Goal: Task Accomplishment & Management: Manage account settings

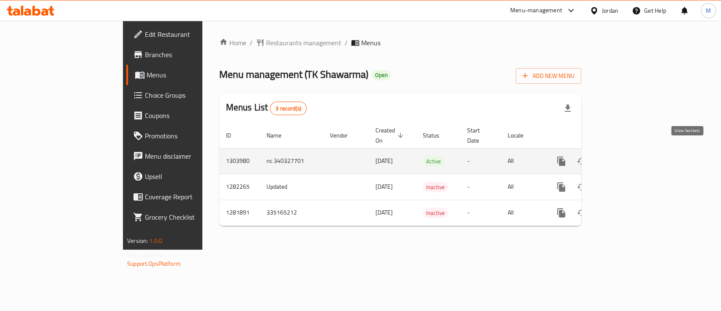
click at [628, 156] on icon "enhanced table" at bounding box center [622, 161] width 10 height 10
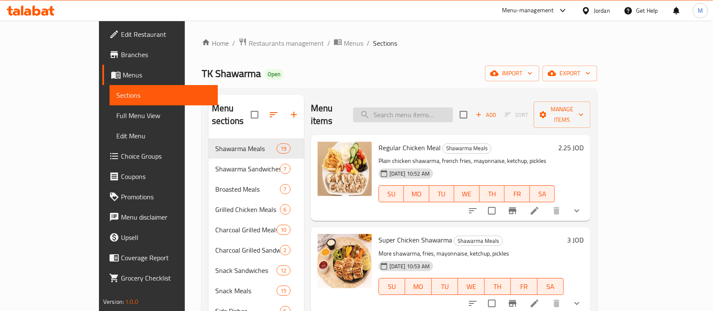
click at [437, 107] on input "search" at bounding box center [403, 114] width 100 height 15
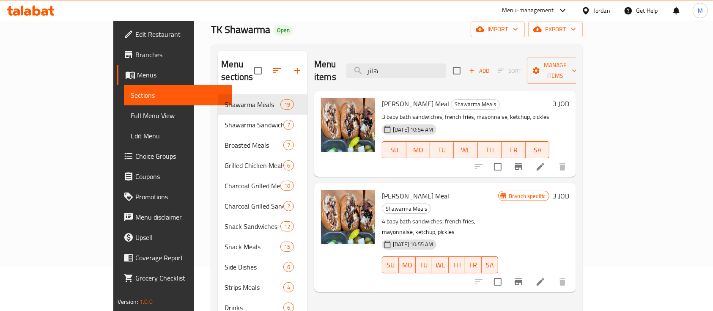
scroll to position [47, 0]
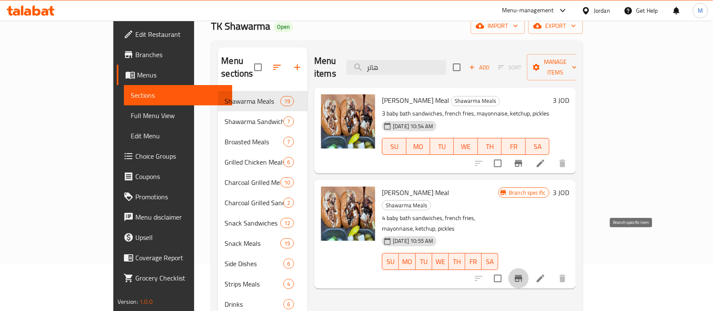
click at [522, 275] on icon "Branch-specific-item" at bounding box center [518, 278] width 8 height 7
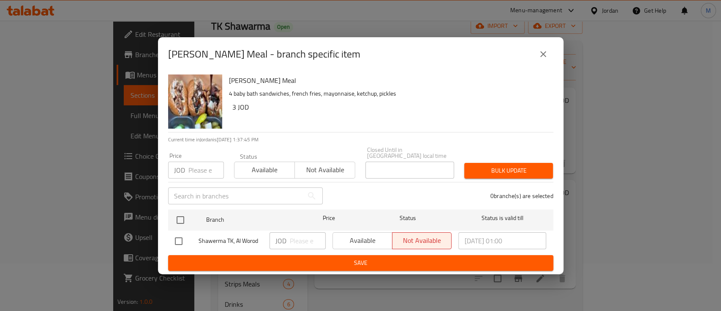
click at [549, 57] on button "close" at bounding box center [543, 54] width 20 height 20
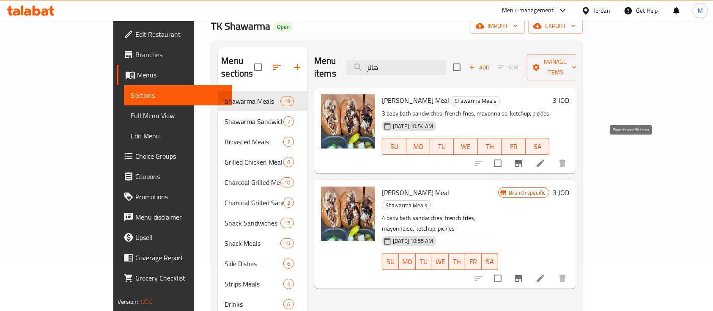
click at [523, 158] on icon "Branch-specific-item" at bounding box center [518, 163] width 10 height 10
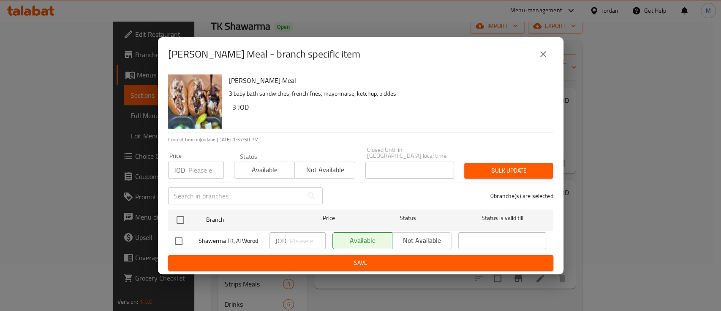
click at [542, 59] on icon "close" at bounding box center [543, 54] width 10 height 10
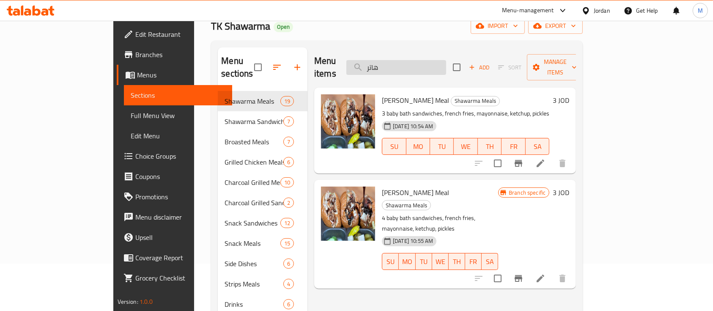
click at [413, 60] on input "هاتر" at bounding box center [396, 67] width 100 height 15
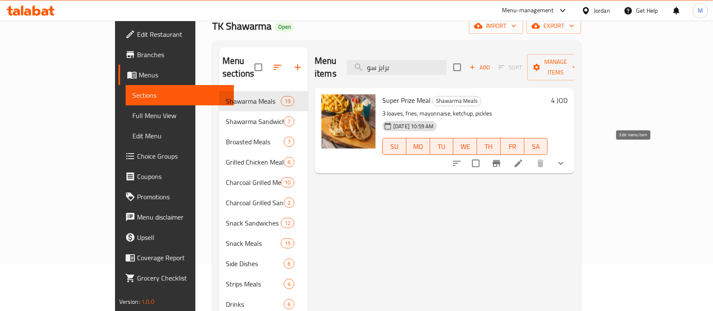
type input "برايز سو"
click at [523, 158] on icon at bounding box center [518, 163] width 10 height 10
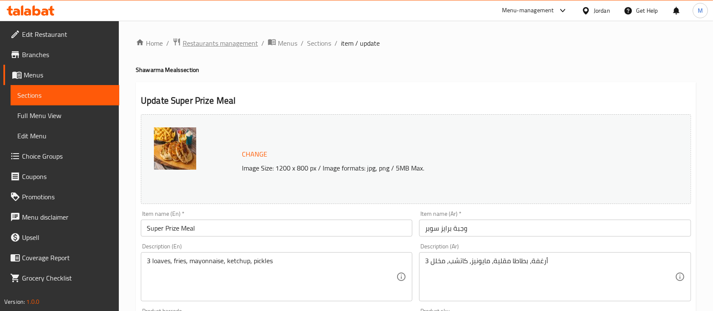
click at [240, 42] on span "Restaurants management" at bounding box center [220, 43] width 75 height 10
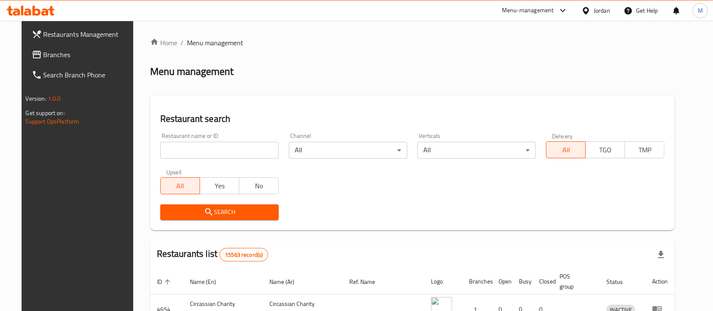
click at [76, 63] on link "Branches" at bounding box center [83, 54] width 116 height 20
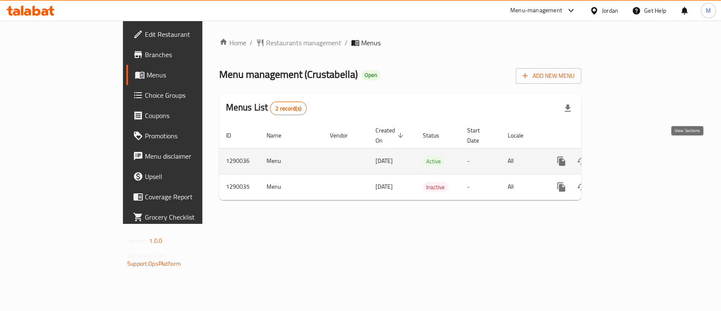
click at [633, 159] on link "enhanced table" at bounding box center [622, 161] width 20 height 20
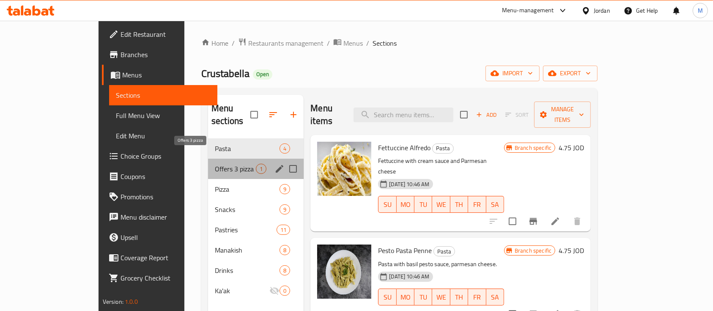
click at [215, 164] on span "Offers 3 pizza" at bounding box center [235, 169] width 41 height 10
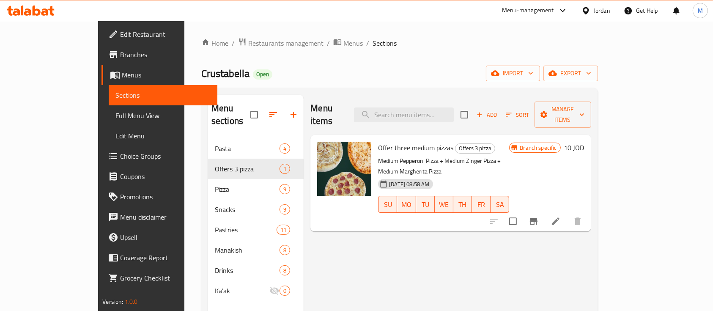
click at [358, 43] on ol "Home / Restaurants management / Menus / Sections" at bounding box center [399, 43] width 396 height 11
click at [424, 41] on ol "Home / Restaurants management / Menus / Sections" at bounding box center [399, 43] width 396 height 11
click at [248, 44] on span "Restaurants management" at bounding box center [285, 43] width 75 height 10
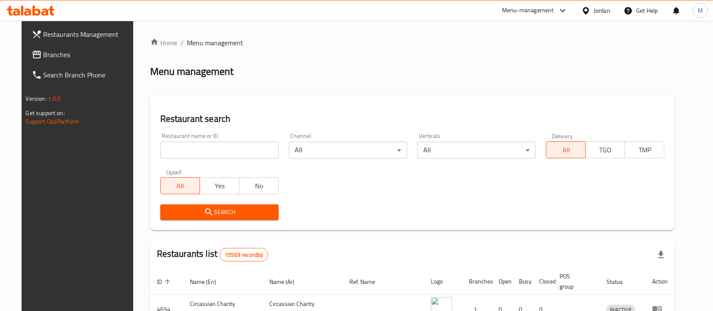
click at [221, 141] on div "Restaurant name or ID Restaurant name or ID" at bounding box center [219, 146] width 118 height 26
click at [220, 143] on input "search" at bounding box center [219, 150] width 118 height 17
type input "Um Laith Kitchen"
click at [268, 216] on button "Search" at bounding box center [219, 212] width 118 height 16
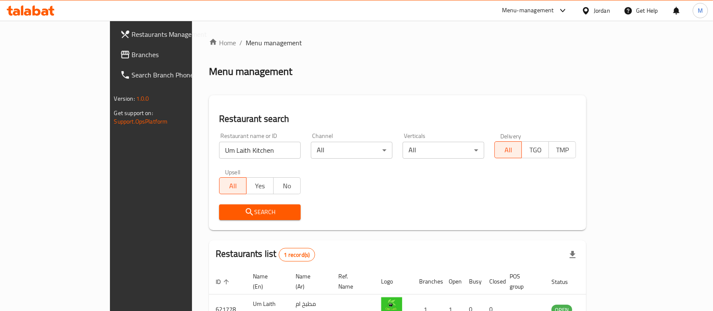
scroll to position [49, 0]
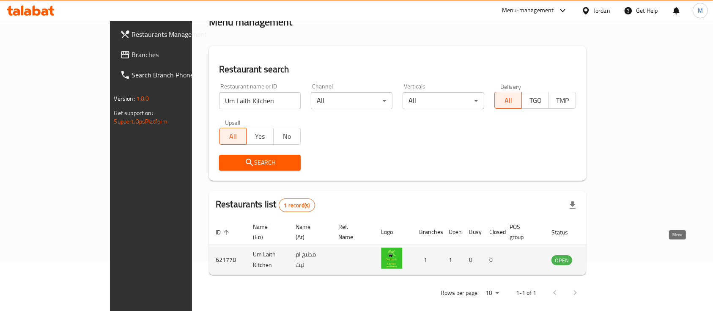
click at [611, 254] on link "enhanced table" at bounding box center [603, 259] width 16 height 10
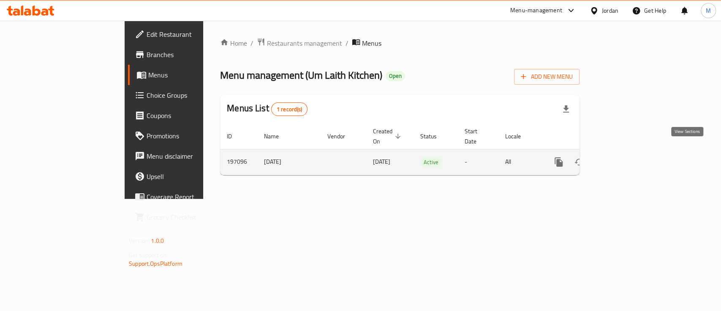
click at [625, 157] on icon "enhanced table" at bounding box center [620, 162] width 10 height 10
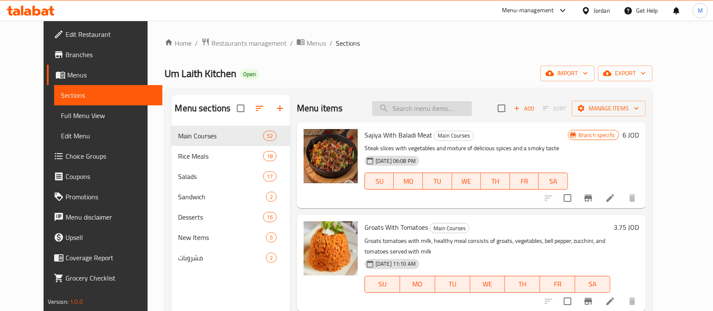
click at [411, 110] on input "search" at bounding box center [422, 108] width 100 height 15
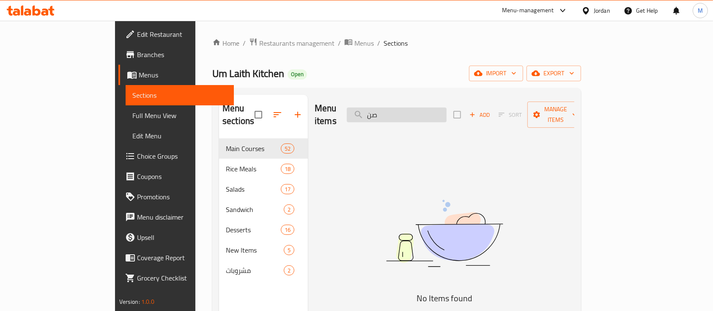
type input "ص"
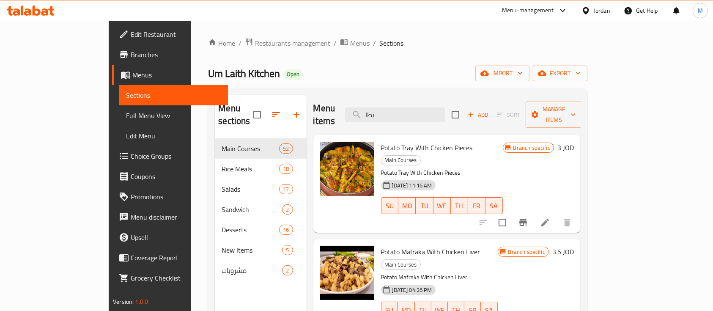
type input "بطا"
click at [381, 141] on span "Potato Tray With Chicken Pieces" at bounding box center [427, 147] width 92 height 13
copy h6 "Potato Tray With Chicken Pieces"
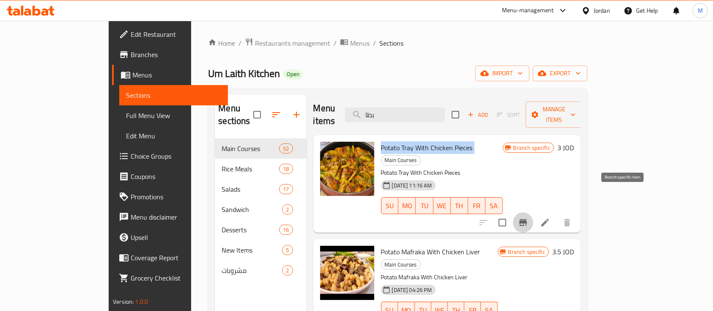
click at [528, 217] on icon "Branch-specific-item" at bounding box center [523, 222] width 10 height 10
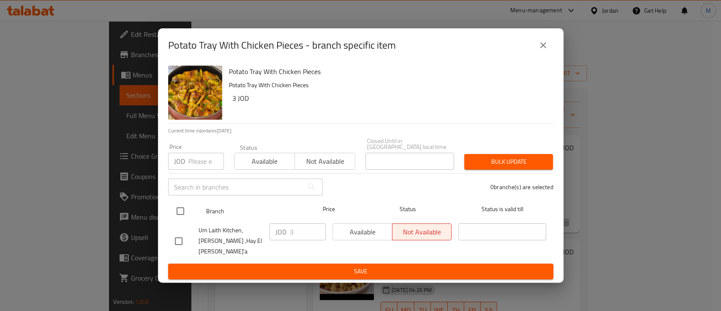
click at [182, 209] on input "checkbox" at bounding box center [181, 211] width 18 height 18
checkbox input "true"
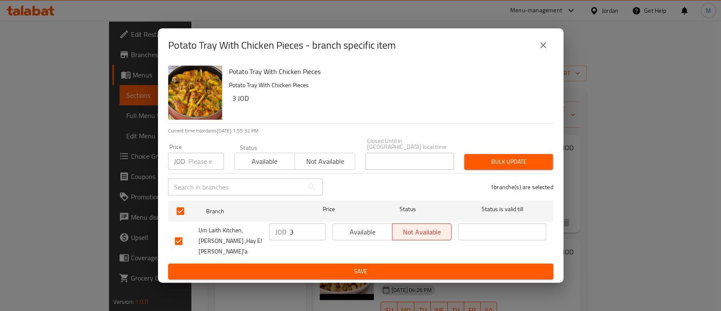
click at [186, 164] on div "JOD Price" at bounding box center [196, 161] width 56 height 17
type input "4"
click at [500, 167] on span "Bulk update" at bounding box center [508, 161] width 75 height 11
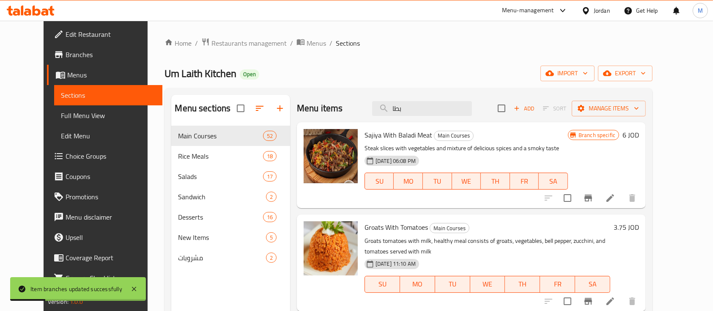
click at [441, 115] on input "بطا" at bounding box center [422, 108] width 100 height 15
type input "بطا"
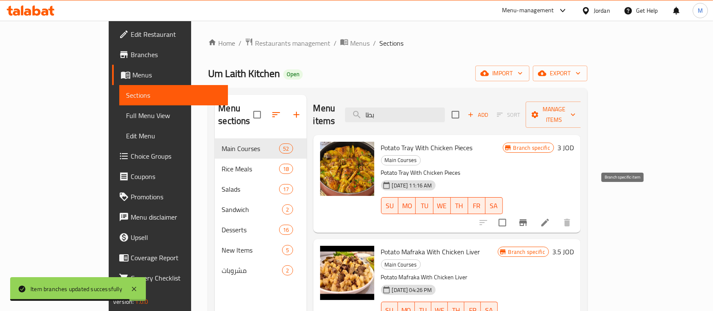
click at [528, 217] on icon "Branch-specific-item" at bounding box center [523, 222] width 10 height 10
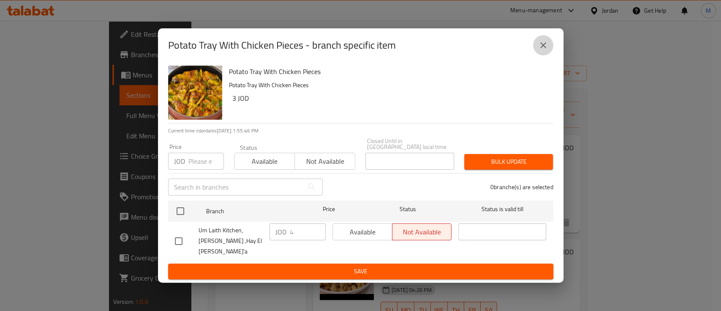
click at [551, 54] on button "close" at bounding box center [543, 45] width 20 height 20
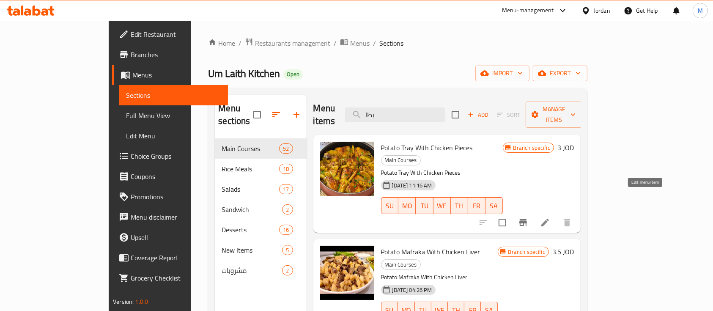
click at [549, 218] on icon at bounding box center [545, 222] width 8 height 8
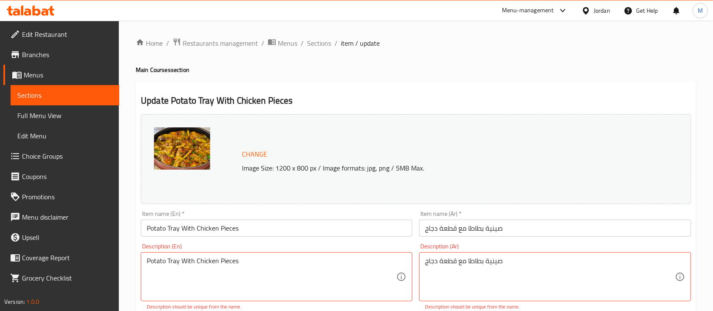
click at [514, 255] on div "صينية بطاطا مع قطعة دجاج Description (Ar)" at bounding box center [554, 276] width 271 height 49
click at [510, 264] on textarea "صينية بطاطا مع قطعة دجاج" at bounding box center [549, 277] width 249 height 40
type textarea "صينية بطاطا مع قطعة دجاج"
click at [194, 104] on h2 "Update Potato Tray With Chicken Pieces" at bounding box center [416, 100] width 550 height 13
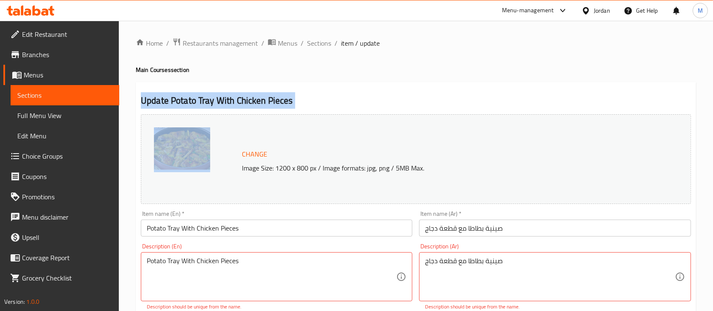
click at [194, 104] on h2 "Update Potato Tray With Chicken Pieces" at bounding box center [416, 100] width 550 height 13
copy div "Update Potato Tray With Chicken Pieces"
click at [326, 44] on span "Sections" at bounding box center [319, 43] width 24 height 10
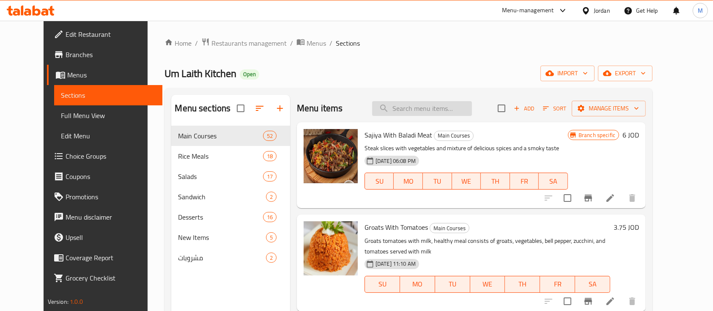
click at [422, 107] on input "search" at bounding box center [422, 108] width 100 height 15
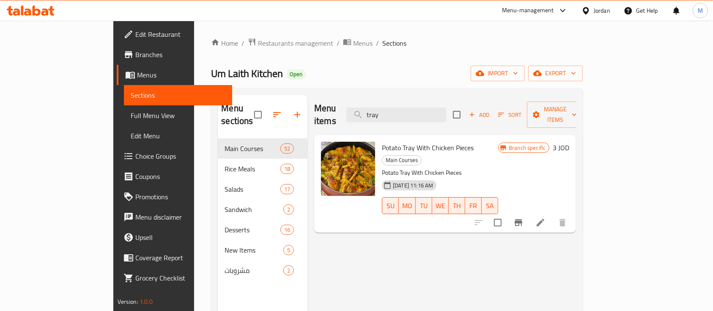
type input "tray"
click at [545, 217] on icon at bounding box center [540, 222] width 10 height 10
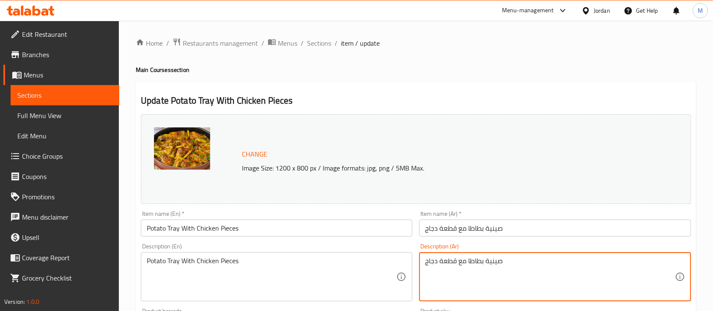
click at [504, 262] on textarea "صينية بطاطا مع قطعة دجاج" at bounding box center [549, 277] width 249 height 40
click at [526, 271] on textarea "صينية بطاطا مع قطعة دجاج , تقدم مع خبز" at bounding box center [549, 277] width 249 height 40
type textarea "صينية بطاطا مع قطعة دجاج , تقدم مع خبز"
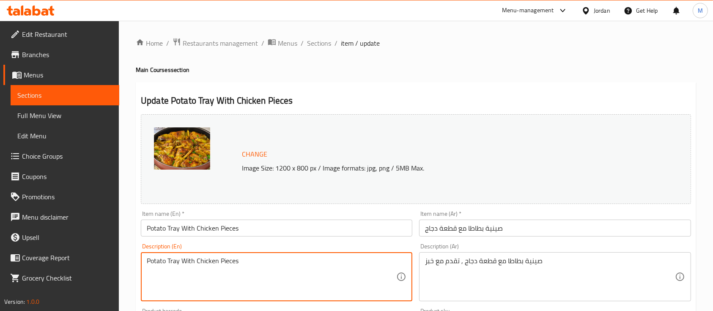
click at [298, 267] on textarea "Potato Tray With Chicken Pieces" at bounding box center [271, 277] width 249 height 40
paste textarea "tray with a piece of chicken, served with bread"
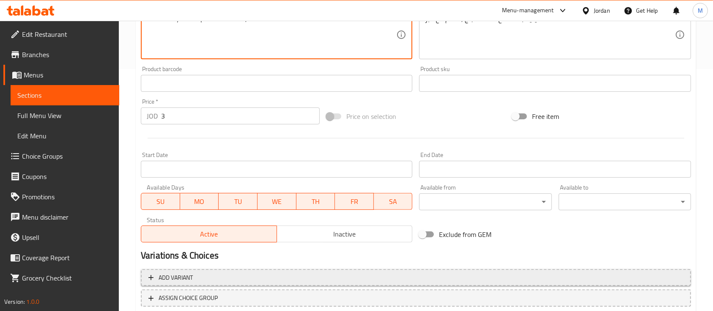
scroll to position [298, 0]
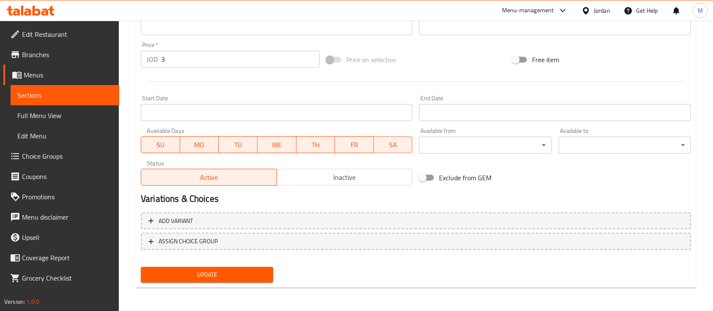
type textarea "Potato tray with a piece of chicken, served with bread"
click at [221, 277] on span "Update" at bounding box center [206, 274] width 119 height 11
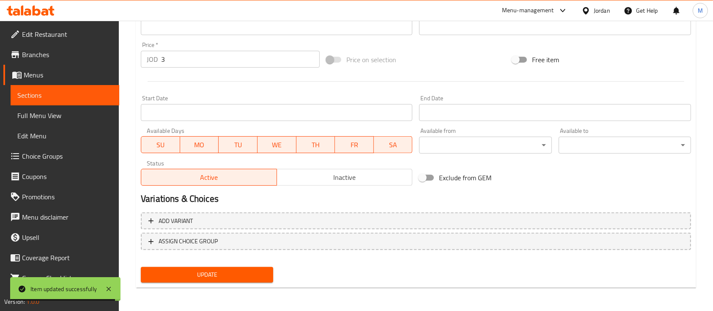
scroll to position [0, 0]
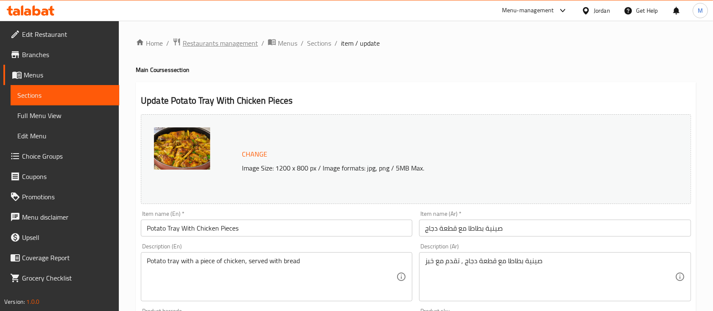
click at [214, 46] on span "Restaurants management" at bounding box center [220, 43] width 75 height 10
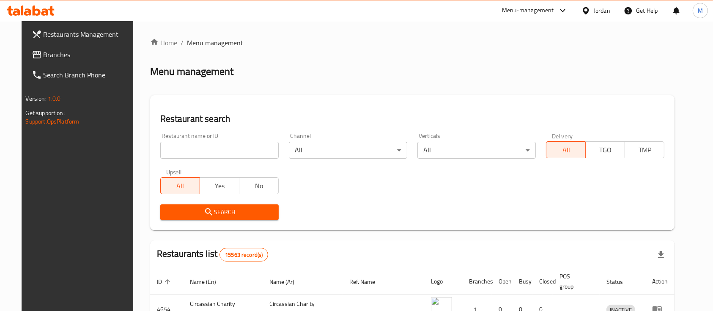
click at [45, 57] on span "Branches" at bounding box center [89, 54] width 90 height 10
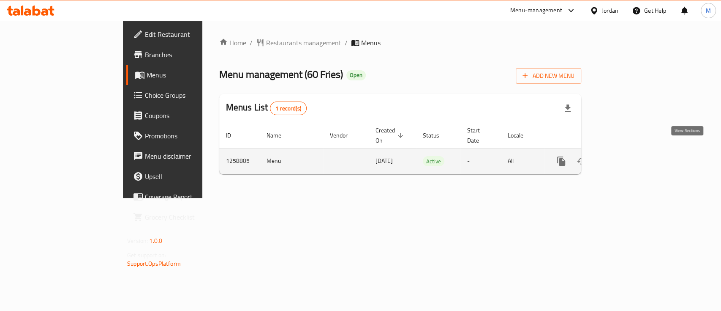
click at [626, 157] on icon "enhanced table" at bounding box center [623, 161] width 8 height 8
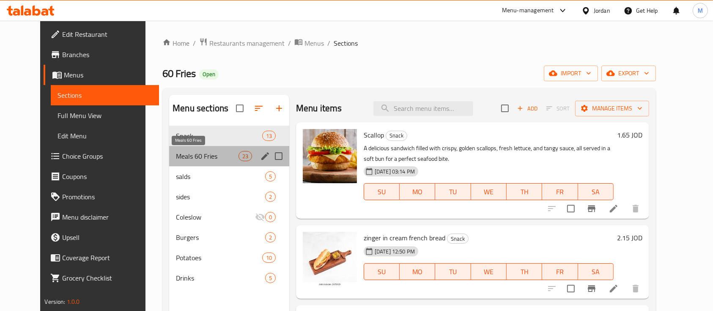
click at [189, 158] on span "Meals 60 Fries" at bounding box center [207, 156] width 62 height 10
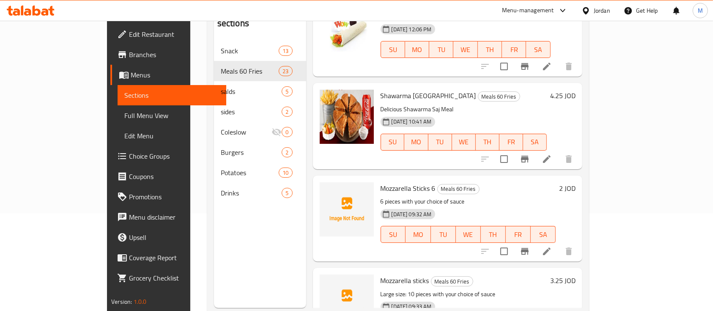
scroll to position [98, 0]
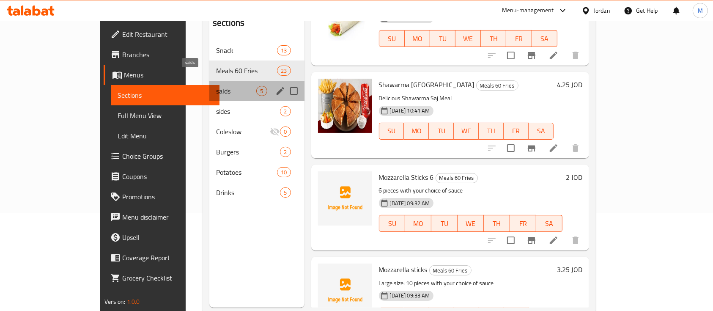
click at [216, 86] on span "salds" at bounding box center [236, 91] width 40 height 10
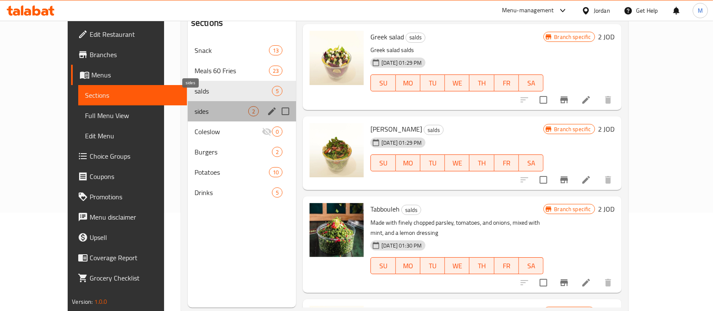
click at [194, 106] on span "sides" at bounding box center [221, 111] width 54 height 10
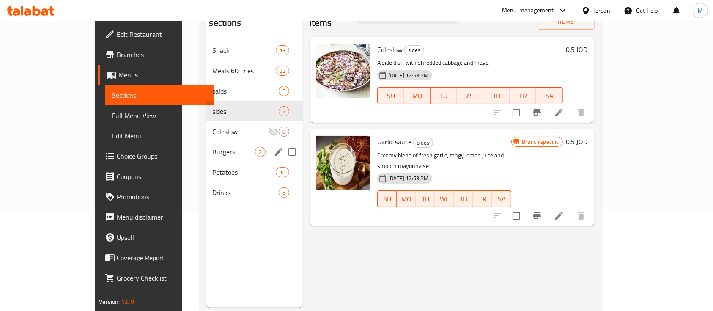
click at [206, 144] on div "Burgers 2" at bounding box center [254, 152] width 97 height 20
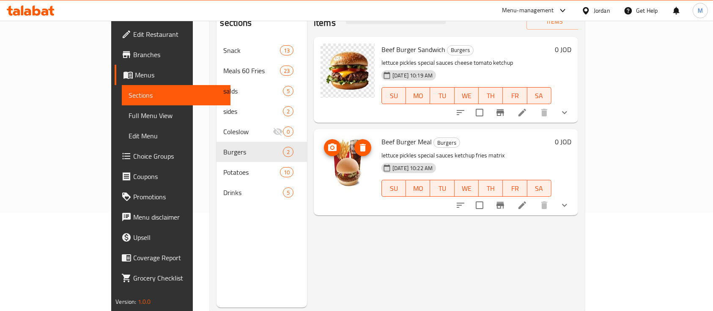
scroll to position [44, 0]
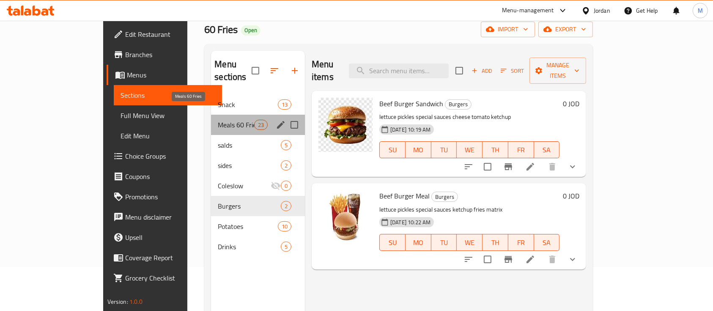
click at [218, 120] on span "Meals 60 Fries" at bounding box center [236, 125] width 36 height 10
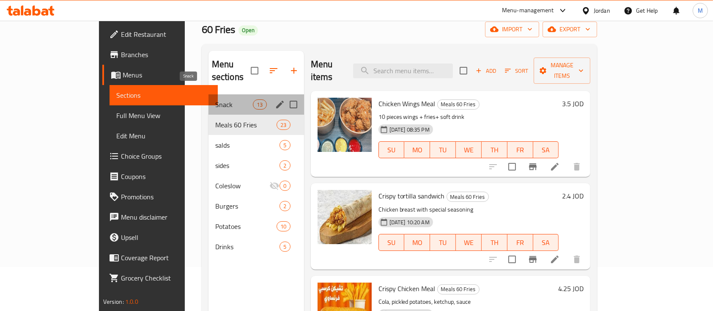
click at [215, 99] on span "Snack" at bounding box center [234, 104] width 38 height 10
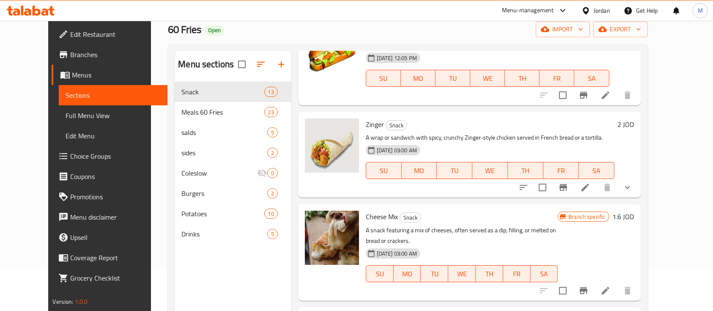
scroll to position [894, 0]
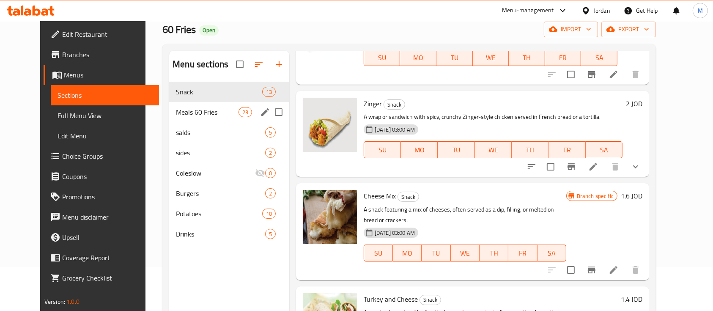
click at [186, 106] on div "Meals 60 Fries 23" at bounding box center [229, 112] width 120 height 20
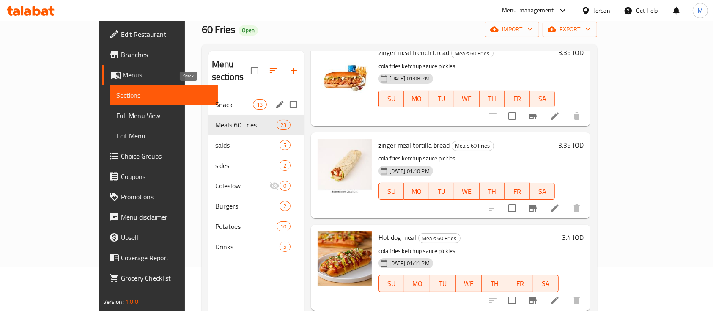
click at [215, 99] on span "Snack" at bounding box center [234, 104] width 38 height 10
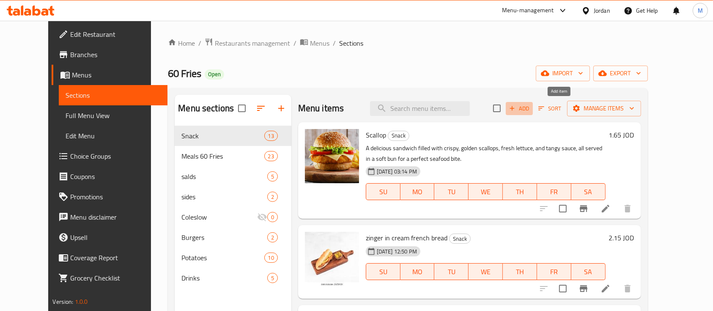
click at [530, 110] on span "Add" at bounding box center [519, 109] width 23 height 10
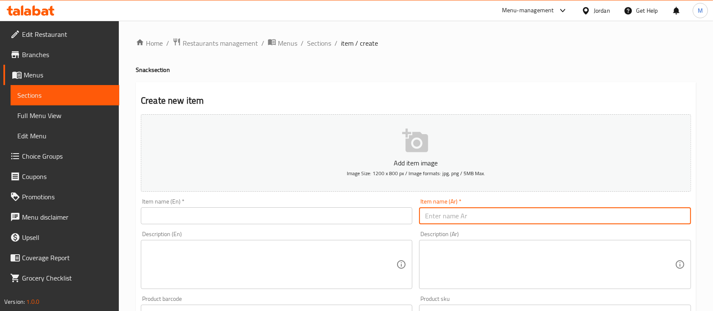
click at [453, 210] on input "text" at bounding box center [554, 215] width 271 height 17
paste input "بوكس كرسبي قطع"
type input "بوكس كرسبي قطع"
click at [309, 216] on input "text" at bounding box center [276, 215] width 271 height 17
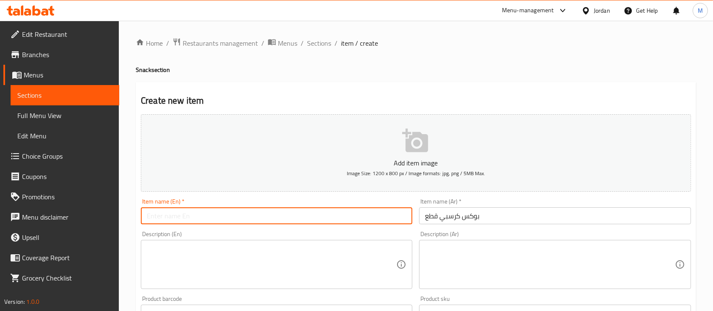
paste input "Crispy Box Pieces"
type input "Crispy Box Pieces"
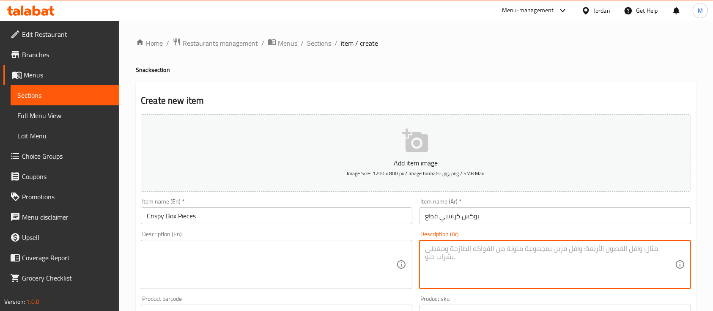
click at [476, 256] on textarea at bounding box center [549, 264] width 249 height 40
paste textarea "بطاطا صوصات كرسبي مقطع"
click at [315, 254] on textarea at bounding box center [271, 264] width 249 height 40
click at [467, 252] on textarea "بطاطا, صوصات كرسبي مقطع" at bounding box center [549, 264] width 249 height 40
click at [454, 249] on textarea "بطاطا, صوصات, كرسبي مقطع" at bounding box center [549, 264] width 249 height 40
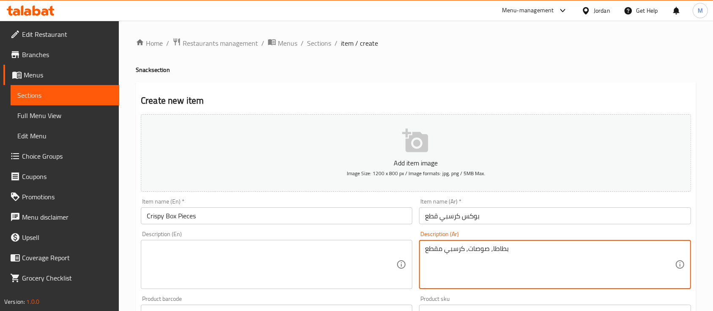
click at [454, 249] on textarea "بطاطا, صوصات, كرسبي مقطع" at bounding box center [549, 264] width 249 height 40
type textarea "بطاطا, صوصات, كرسبي مقطع"
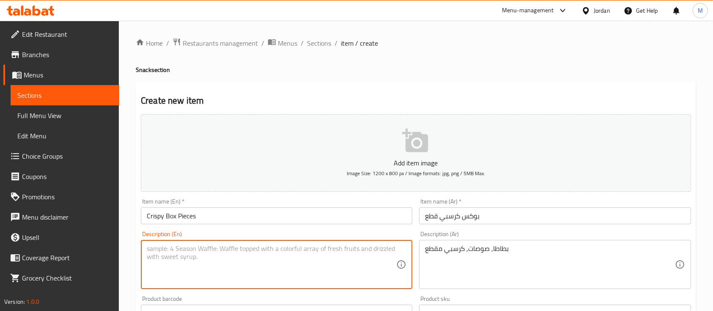
click at [304, 255] on textarea at bounding box center [271, 264] width 249 height 40
paste textarea "Potatoes, sauces, crispy slices"
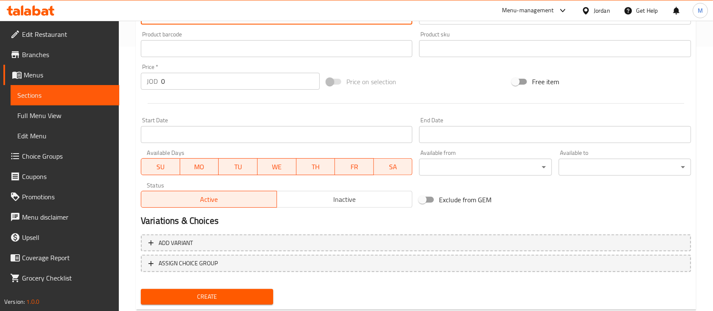
scroll to position [267, 0]
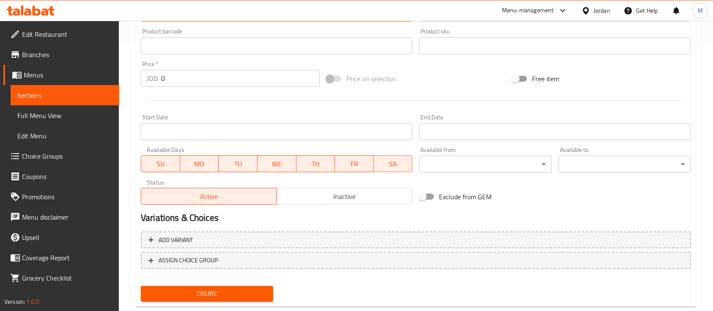
type textarea "Potatoes, sauces, crispy slices"
drag, startPoint x: 179, startPoint y: 81, endPoint x: 64, endPoint y: 66, distance: 115.9
click at [64, 66] on div "Edit Restaurant Branches Menus Sections Full Menu View Edit Menu Choice Groups …" at bounding box center [356, 42] width 713 height 576
type input "4"
click at [250, 290] on span "Create" at bounding box center [206, 293] width 119 height 11
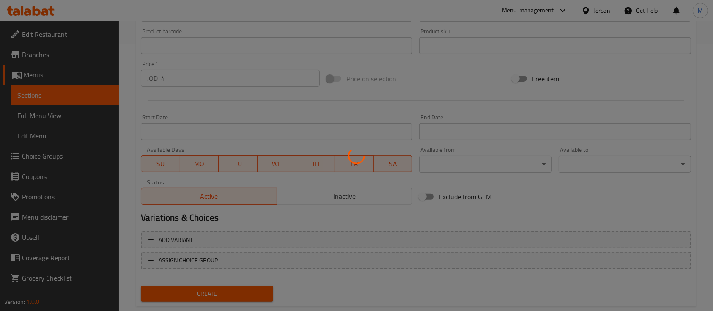
type input "0"
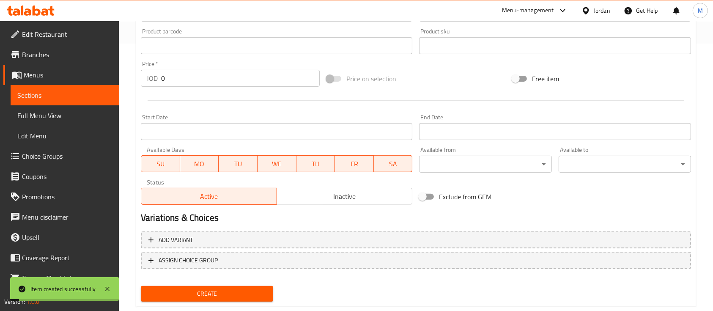
scroll to position [0, 0]
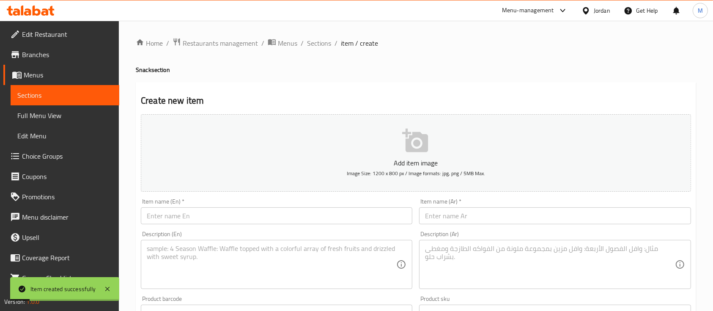
click at [328, 50] on div "Home / Restaurants management / Menus / Sections / item / create Snack section …" at bounding box center [416, 309] width 560 height 543
drag, startPoint x: 324, startPoint y: 49, endPoint x: 412, endPoint y: 63, distance: 89.8
click at [324, 48] on span "Sections" at bounding box center [319, 43] width 24 height 10
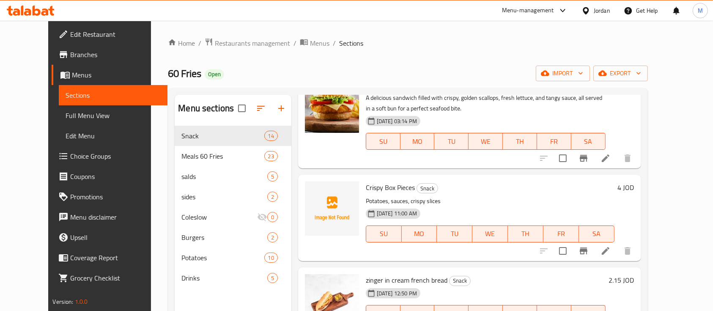
scroll to position [49, 0]
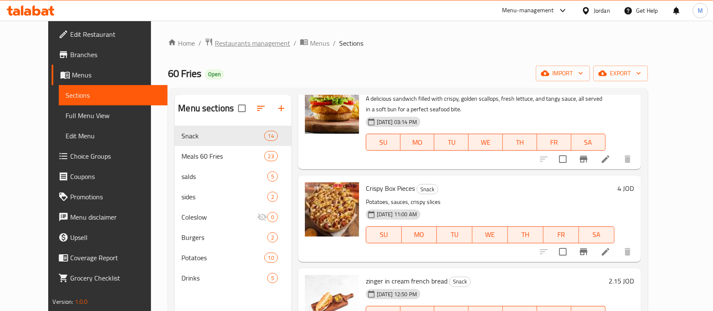
click at [239, 42] on span "Restaurants management" at bounding box center [252, 43] width 75 height 10
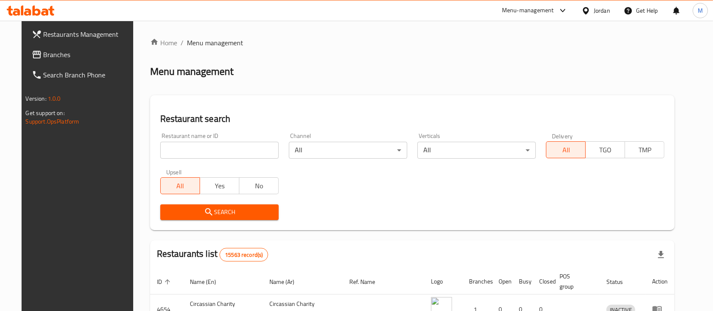
click at [207, 150] on input "search" at bounding box center [219, 150] width 118 height 17
click at [55, 46] on link "Branches" at bounding box center [83, 54] width 116 height 20
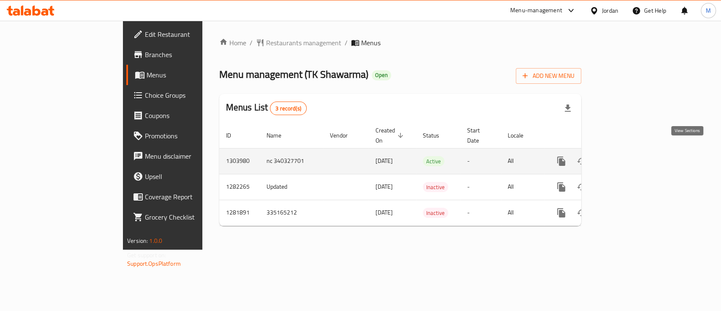
click at [628, 156] on icon "enhanced table" at bounding box center [622, 161] width 10 height 10
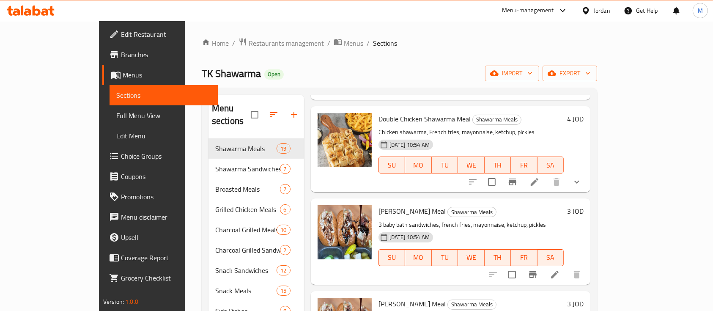
scroll to position [282, 0]
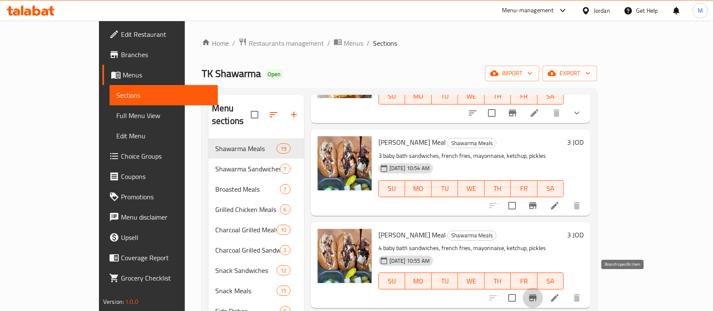
click at [538, 292] on icon "Branch-specific-item" at bounding box center [532, 297] width 10 height 10
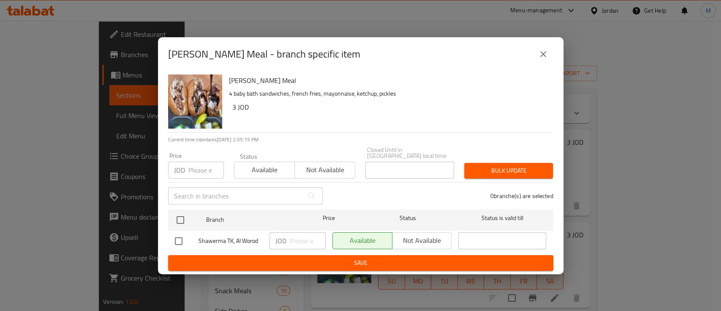
click at [541, 62] on button "close" at bounding box center [543, 54] width 20 height 20
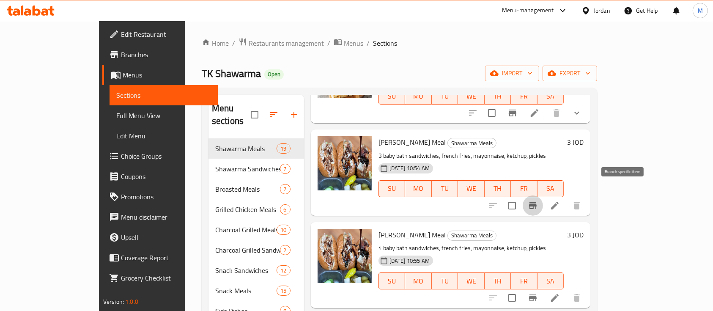
click at [536, 202] on icon "Branch-specific-item" at bounding box center [533, 205] width 8 height 7
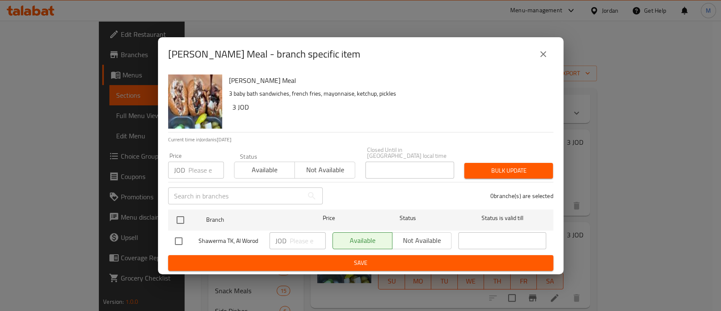
click at [548, 56] on icon "close" at bounding box center [543, 54] width 10 height 10
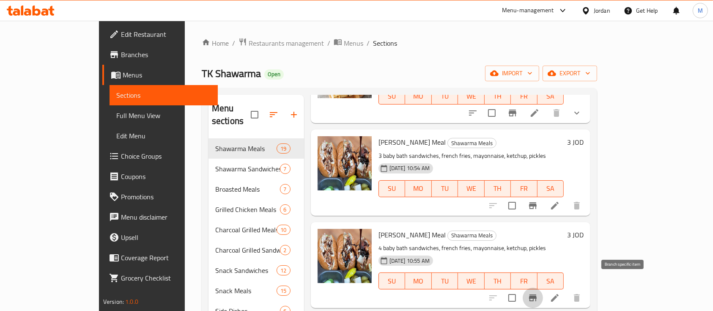
click at [538, 292] on icon "Branch-specific-item" at bounding box center [532, 297] width 10 height 10
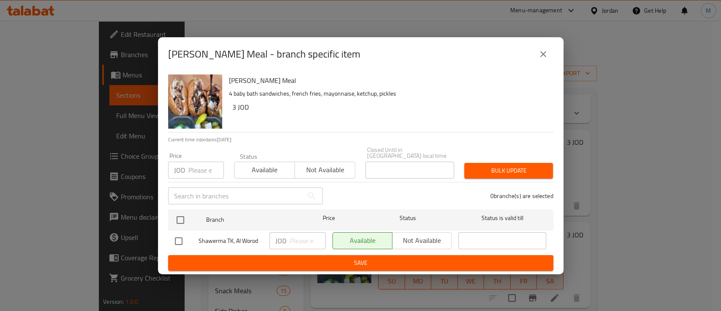
click at [417, 229] on div "Available Not available" at bounding box center [392, 241] width 126 height 25
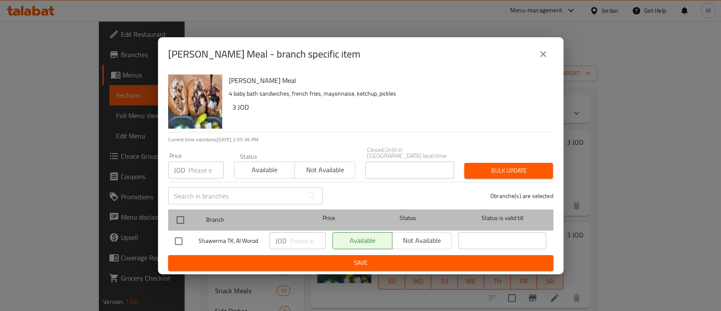
click at [196, 210] on div at bounding box center [188, 220] width 32 height 25
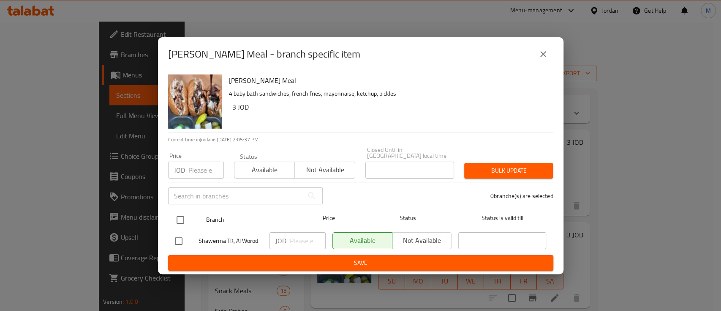
click at [179, 215] on input "checkbox" at bounding box center [181, 220] width 18 height 18
checkbox input "true"
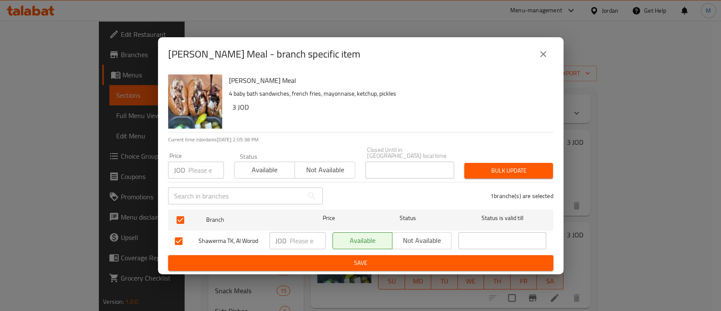
click at [328, 167] on span "Not available" at bounding box center [325, 170] width 54 height 12
click at [500, 169] on span "Bulk update" at bounding box center [508, 170] width 75 height 11
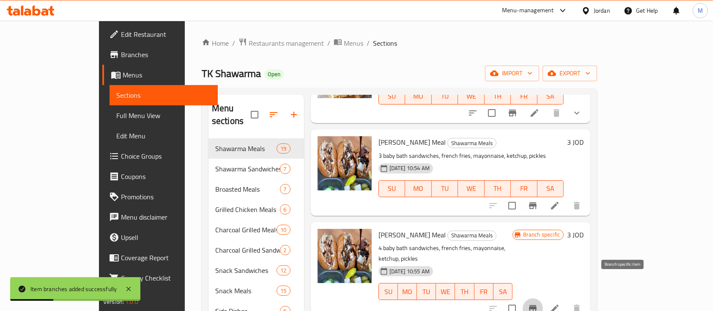
click at [538, 303] on icon "Branch-specific-item" at bounding box center [532, 308] width 10 height 10
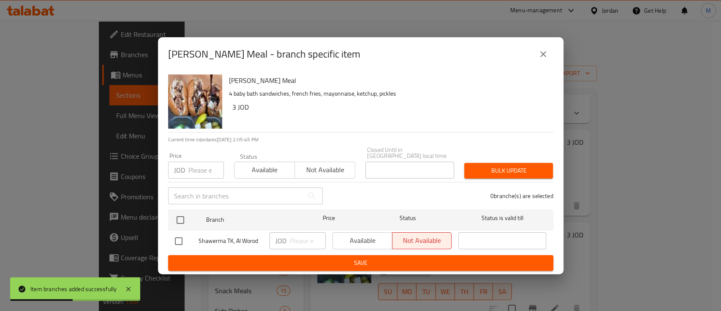
click at [542, 63] on button "close" at bounding box center [543, 54] width 20 height 20
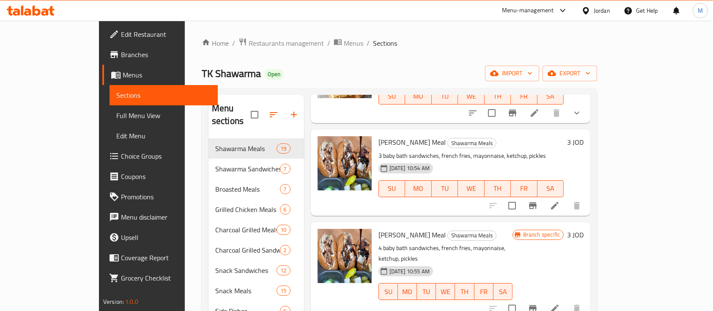
scroll to position [0, 0]
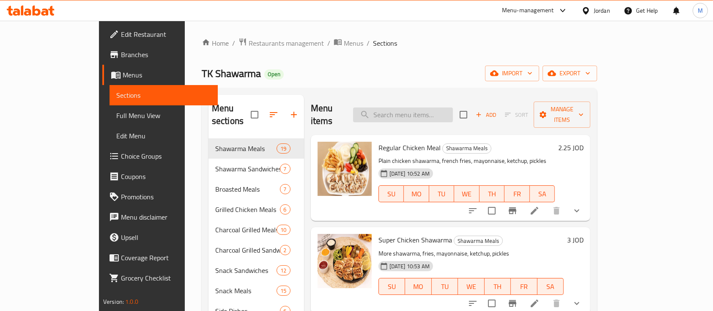
click at [416, 110] on input "search" at bounding box center [403, 114] width 100 height 15
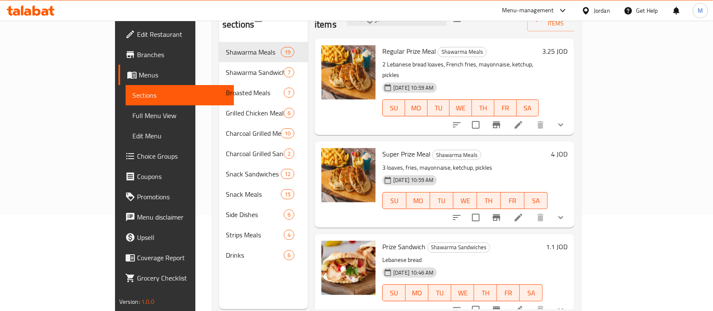
scroll to position [98, 0]
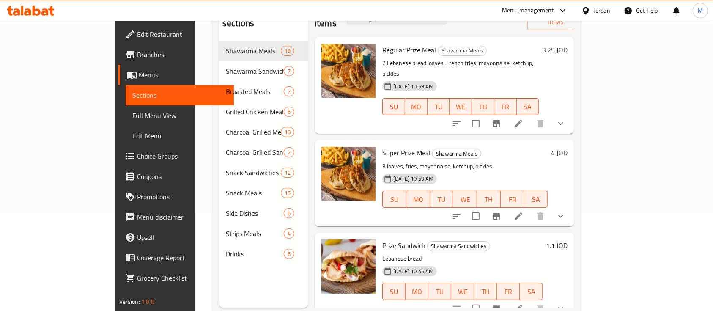
type input "براي"
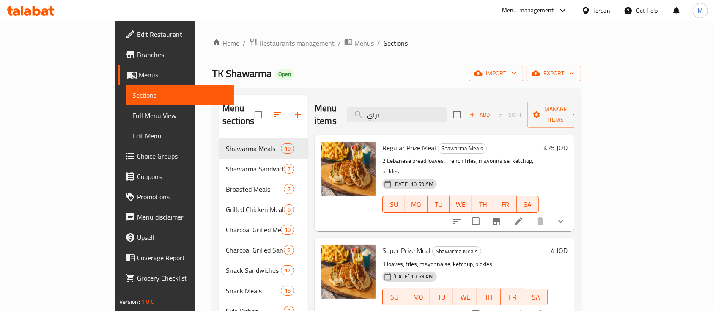
click at [423, 84] on div "Home / Restaurants management / Menus / Sections TK Shawarma Open import export…" at bounding box center [396, 225] width 369 height 374
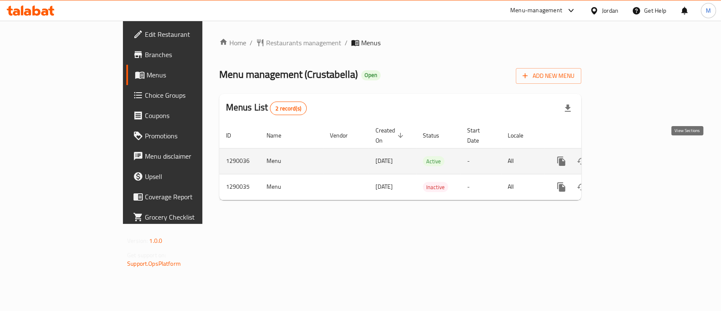
click at [633, 151] on link "enhanced table" at bounding box center [622, 161] width 20 height 20
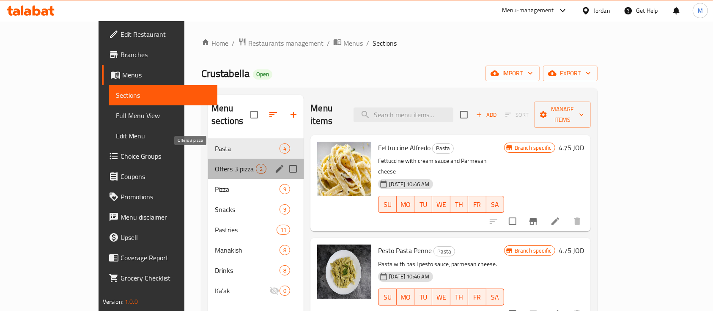
click at [215, 164] on span "Offers 3 pizza" at bounding box center [235, 169] width 41 height 10
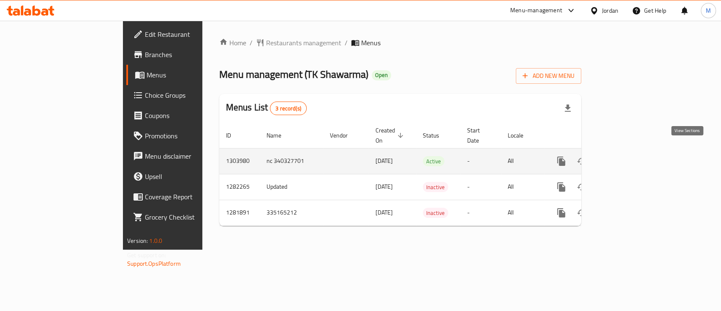
click at [628, 156] on icon "enhanced table" at bounding box center [622, 161] width 10 height 10
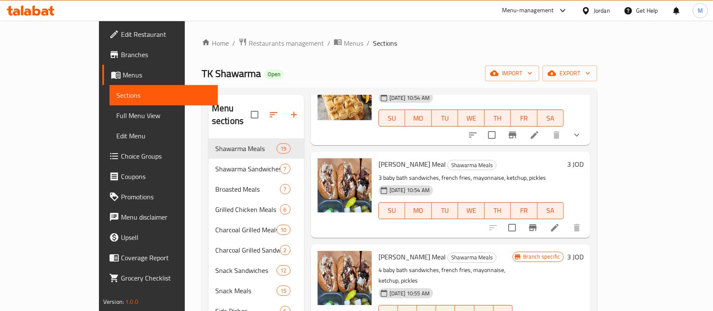
scroll to position [294, 0]
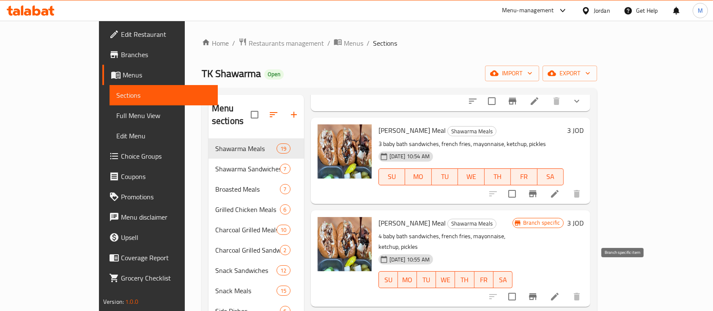
click at [536, 293] on icon "Branch-specific-item" at bounding box center [533, 296] width 8 height 7
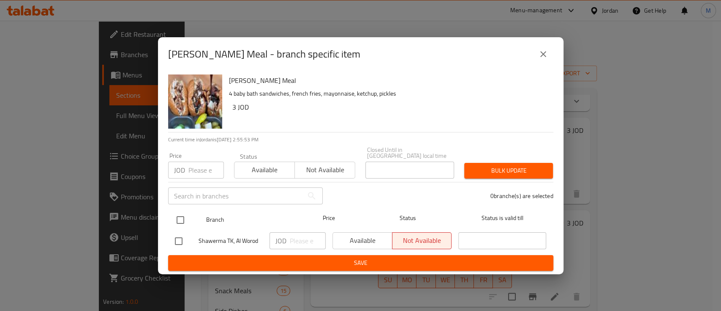
click at [180, 213] on input "checkbox" at bounding box center [181, 220] width 18 height 18
checkbox input "true"
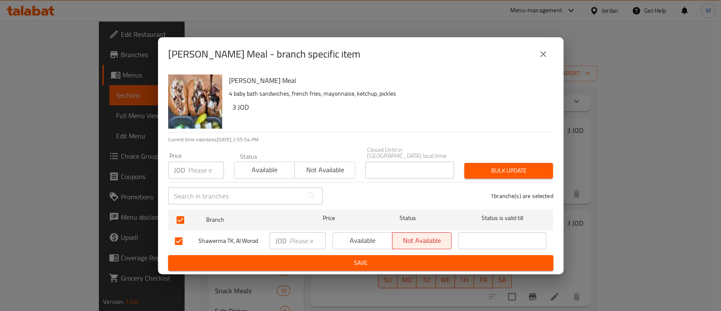
click at [330, 169] on span "Not available" at bounding box center [325, 170] width 54 height 12
click at [489, 163] on button "Bulk update" at bounding box center [508, 171] width 89 height 16
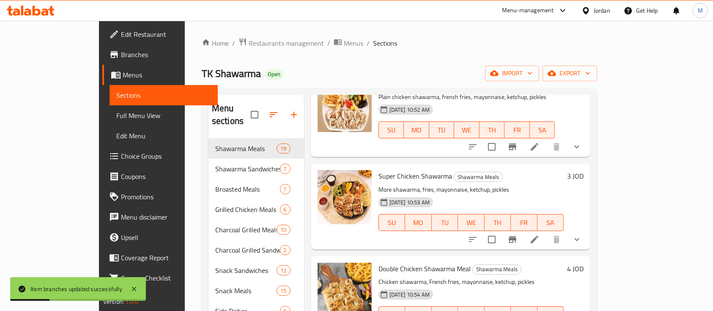
scroll to position [0, 0]
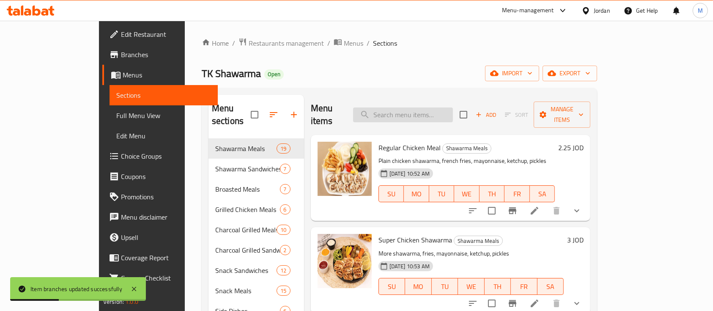
click at [418, 111] on input "search" at bounding box center [403, 114] width 100 height 15
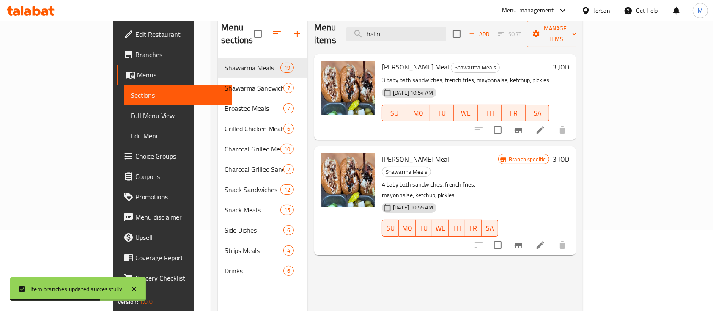
scroll to position [85, 0]
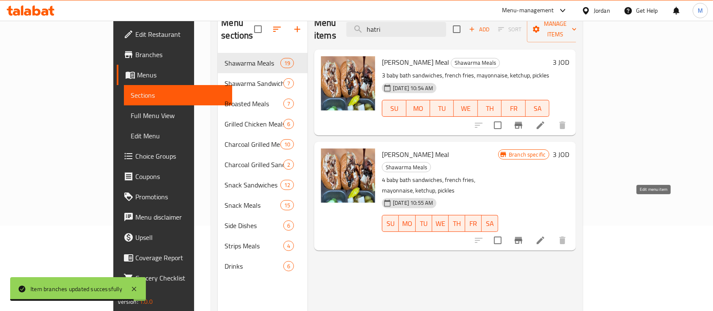
type input "hatri"
click at [545, 235] on icon at bounding box center [540, 240] width 10 height 10
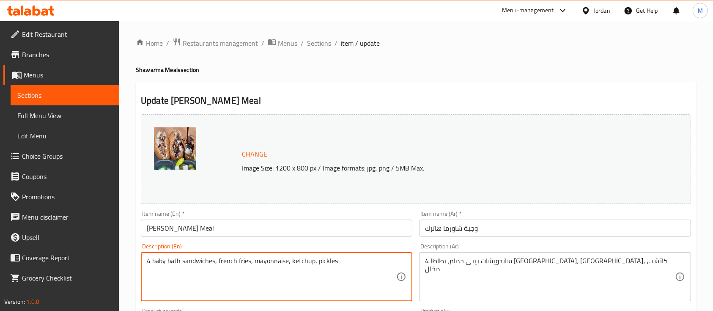
click at [149, 259] on textarea "4 baby bath sandwiches, french fries, mayonnaise, ketchup, pickles" at bounding box center [271, 277] width 249 height 40
type textarea "3 baby bath sandwiches, french fries, mayonnaise, ketchup, pickles"
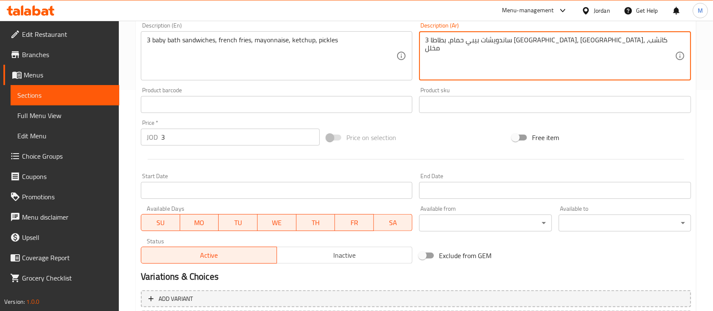
scroll to position [298, 0]
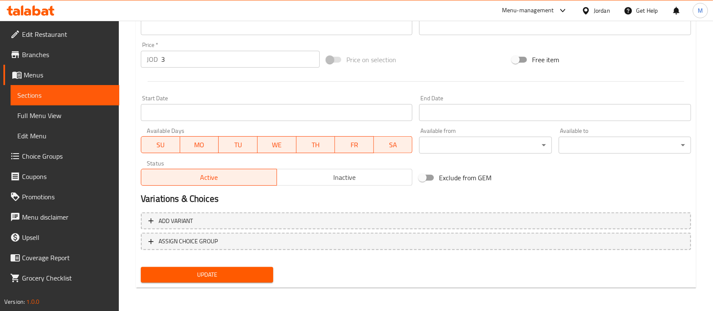
type textarea "3 ساندويشات بيبي حمام، بطاطا [GEOGRAPHIC_DATA]، [GEOGRAPHIC_DATA]، كاتشب، مخلل"
click at [210, 276] on span "Update" at bounding box center [206, 274] width 119 height 11
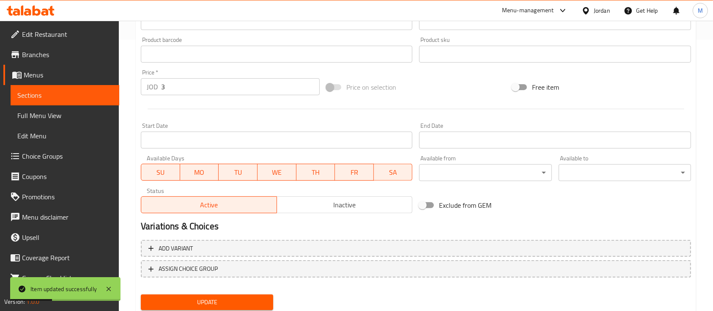
scroll to position [271, 0]
click at [322, 198] on span "Inactive" at bounding box center [344, 204] width 129 height 12
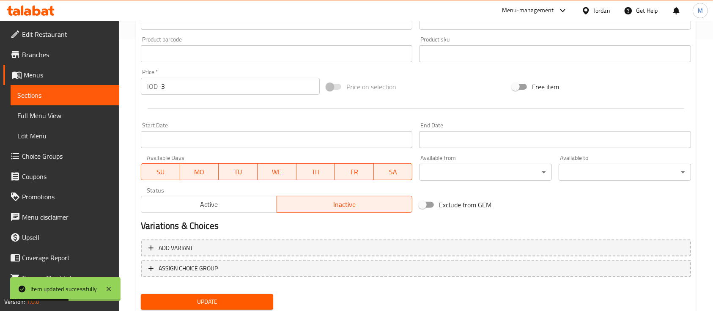
scroll to position [298, 0]
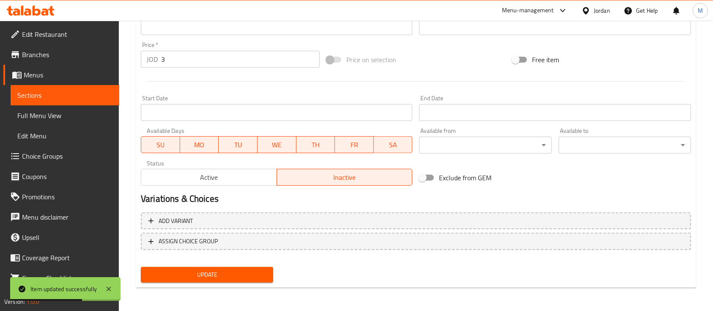
click at [235, 279] on button "Update" at bounding box center [207, 275] width 132 height 16
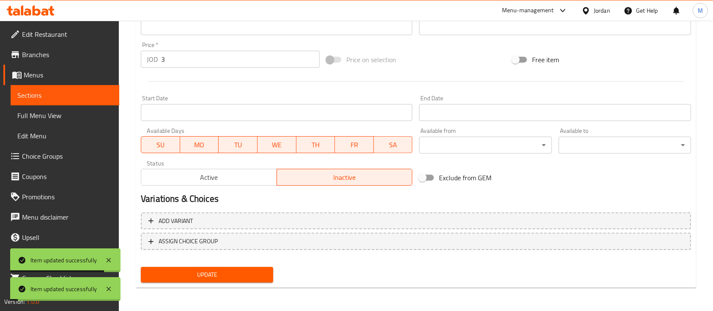
scroll to position [0, 0]
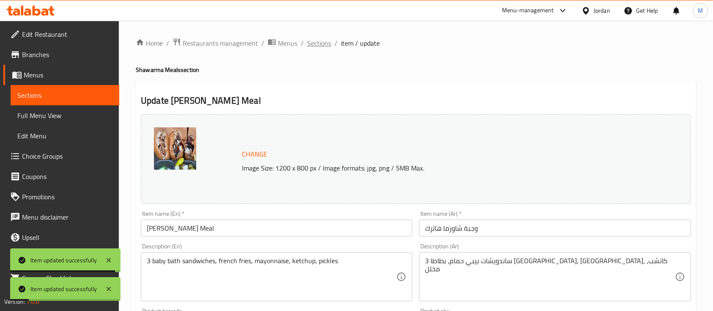
click at [319, 46] on span "Sections" at bounding box center [319, 43] width 24 height 10
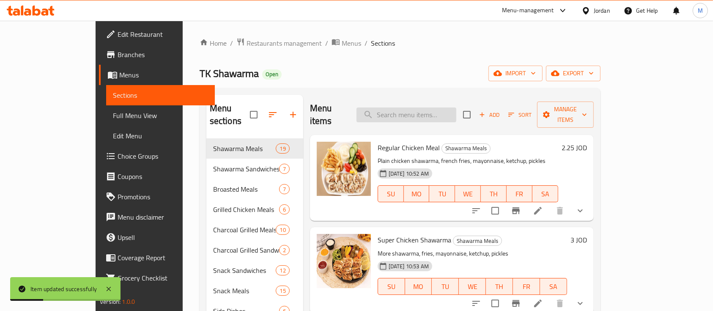
click at [435, 107] on input "search" at bounding box center [406, 114] width 100 height 15
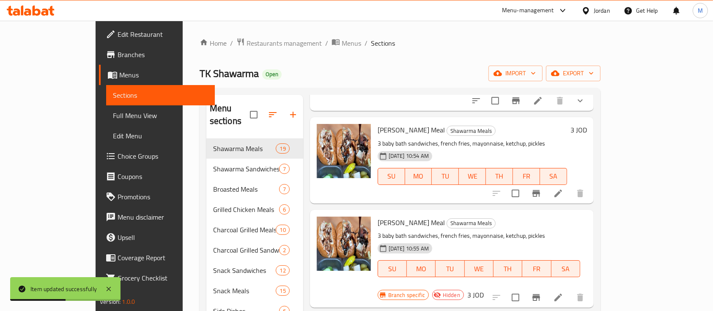
scroll to position [296, 0]
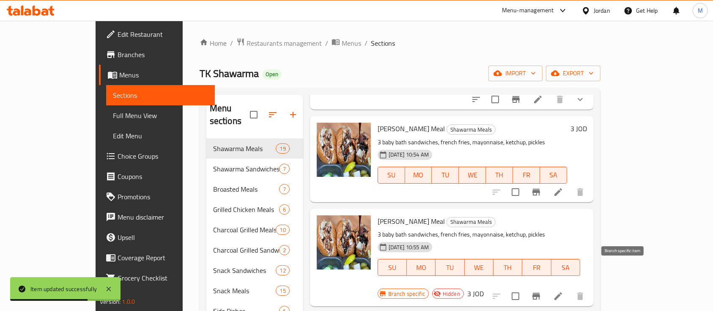
click at [540, 292] on icon "Branch-specific-item" at bounding box center [536, 295] width 8 height 7
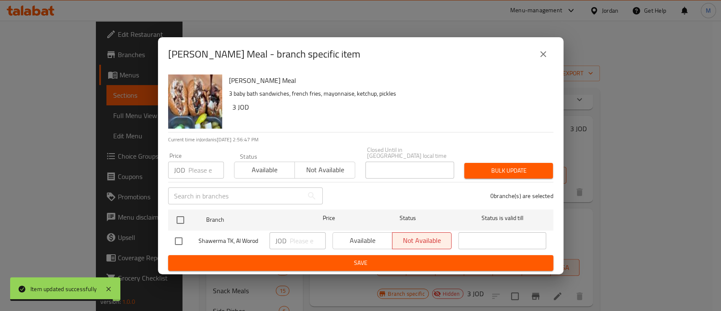
click at [543, 59] on icon "close" at bounding box center [543, 54] width 10 height 10
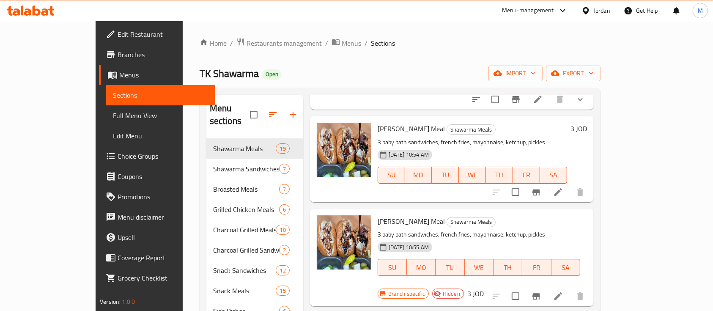
click at [433, 44] on ol "Home / Restaurants management / Menus / Sections" at bounding box center [399, 43] width 401 height 11
